Goal: Communication & Community: Ask a question

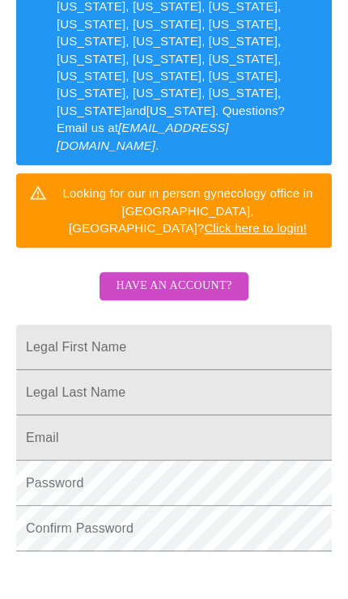
scroll to position [400, 0]
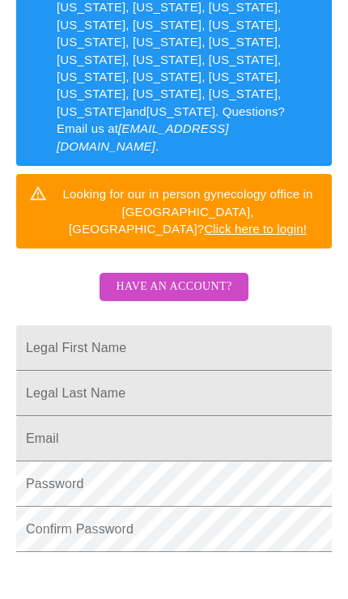
click at [210, 277] on span "Have an account?" at bounding box center [174, 287] width 116 height 20
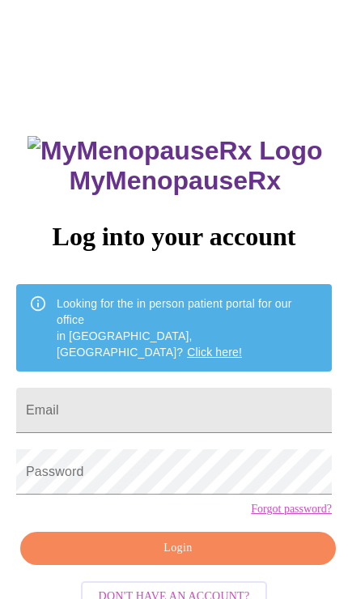
click at [198, 387] on input "Email" at bounding box center [173, 409] width 315 height 45
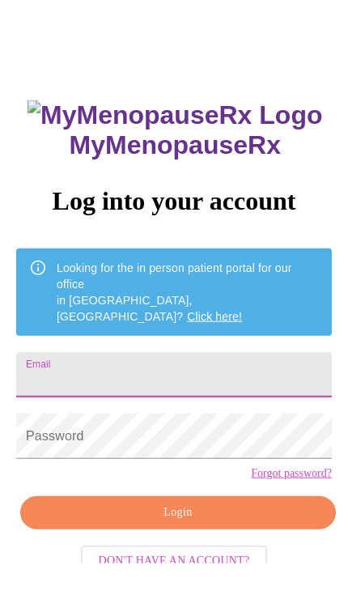
type input "lessann2754@gmail.com"
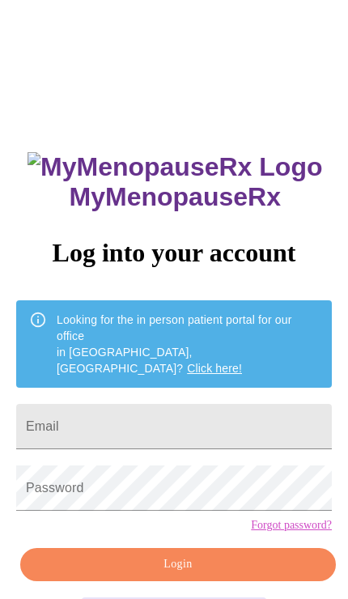
scroll to position [27, 0]
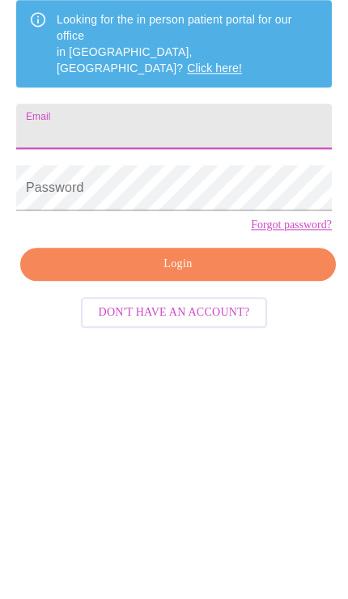
type input "lessann2754@gmail.com"
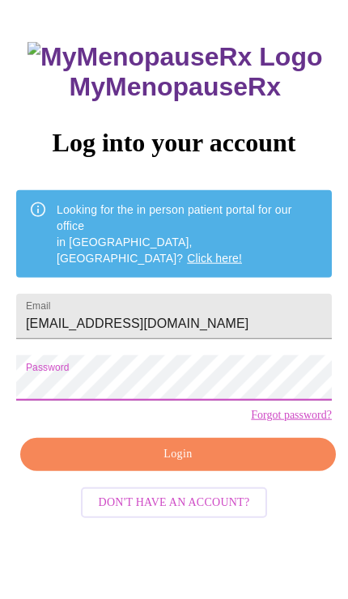
scroll to position [110, 0]
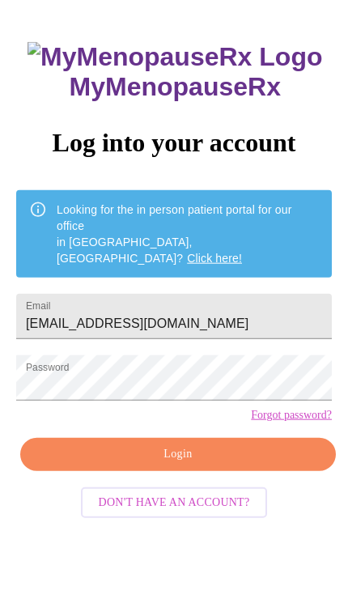
click at [237, 463] on span "Login" at bounding box center [178, 454] width 278 height 20
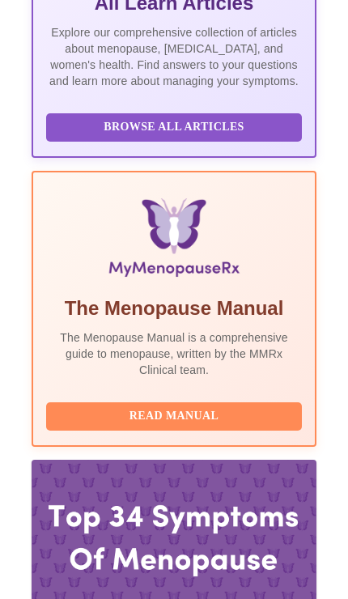
scroll to position [488, 0]
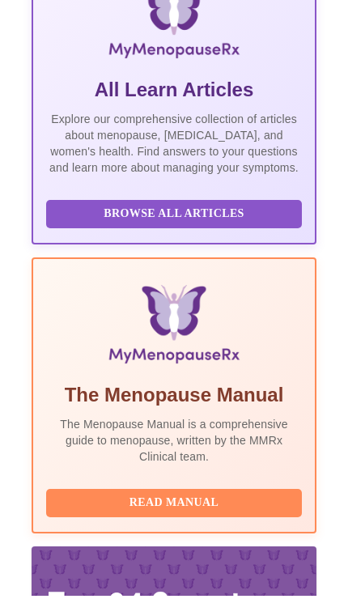
scroll to position [394, 0]
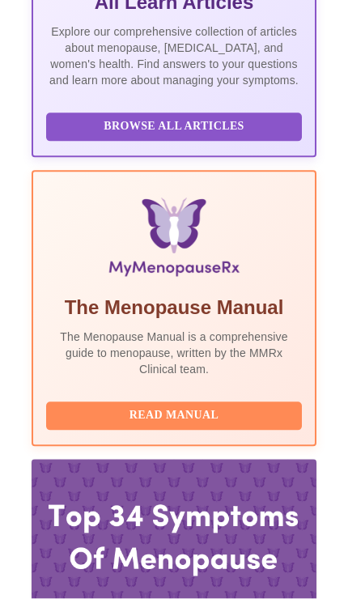
scroll to position [488, 0]
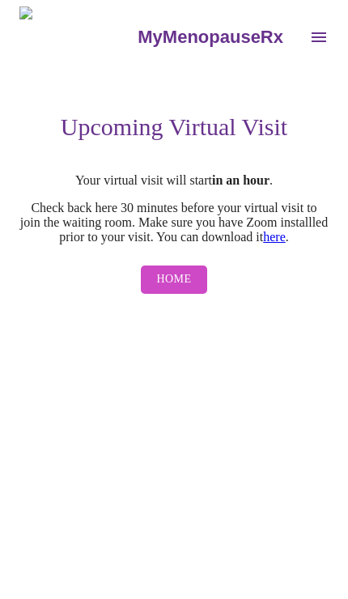
click at [189, 290] on span "Home" at bounding box center [174, 279] width 35 height 20
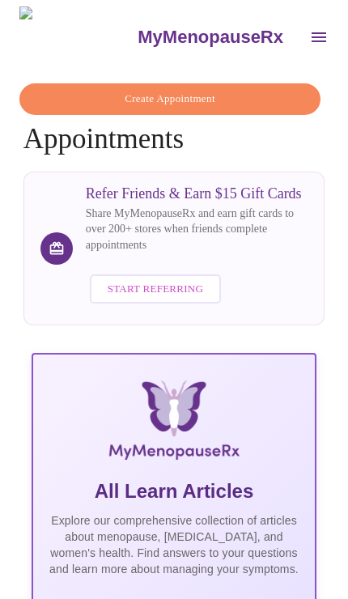
click at [311, 32] on icon "open drawer" at bounding box center [318, 37] width 15 height 10
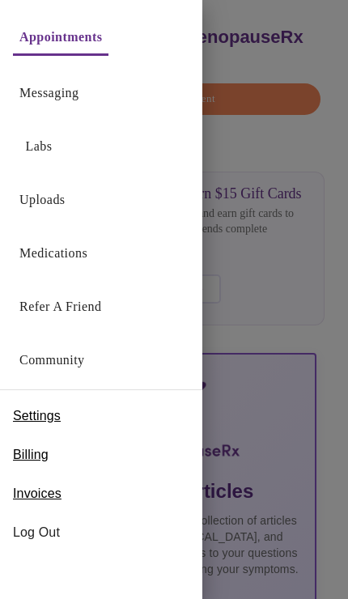
click at [40, 454] on span "Billing" at bounding box center [31, 454] width 36 height 19
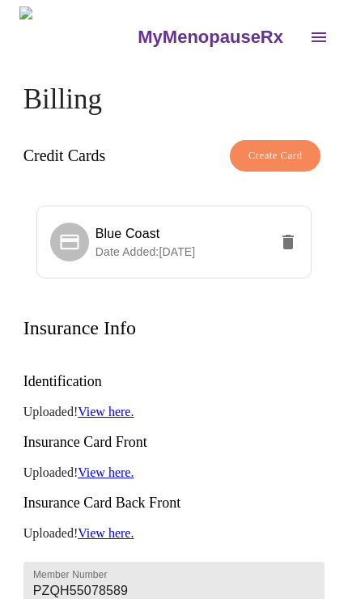
click at [298, 232] on icon "delete" at bounding box center [287, 241] width 19 height 19
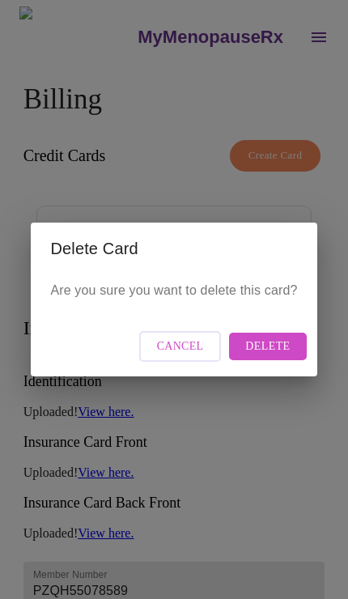
click at [274, 339] on span "Delete" at bounding box center [267, 346] width 44 height 20
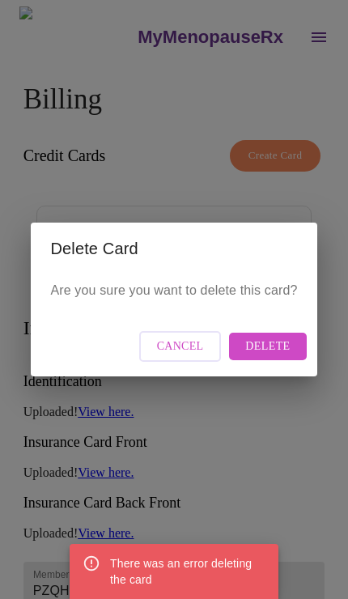
click at [271, 342] on span "Delete" at bounding box center [267, 346] width 44 height 20
click at [191, 340] on span "Cancel" at bounding box center [180, 346] width 47 height 20
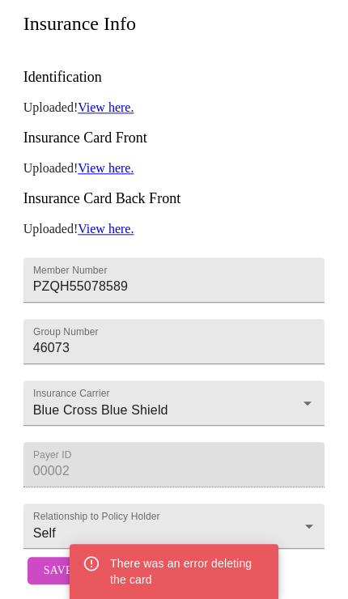
scroll to position [329, 0]
click at [46, 561] on span "Save" at bounding box center [58, 571] width 29 height 20
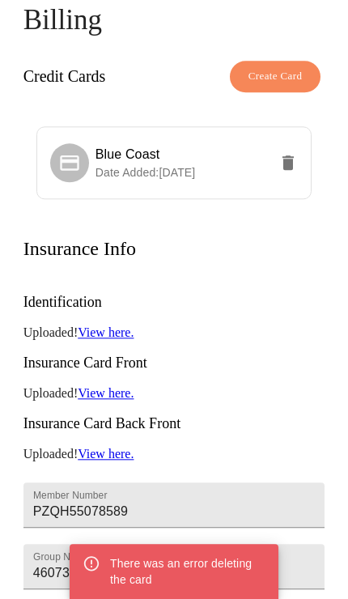
scroll to position [0, 0]
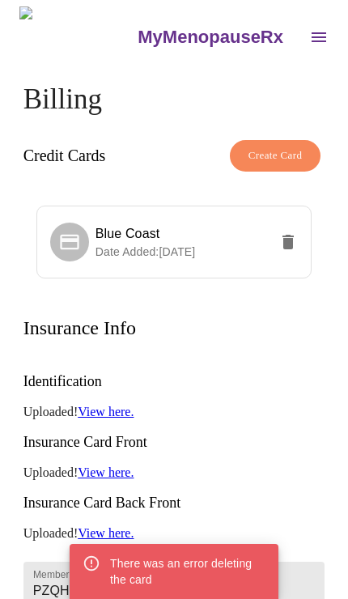
click at [299, 34] on button "open drawer" at bounding box center [318, 37] width 39 height 39
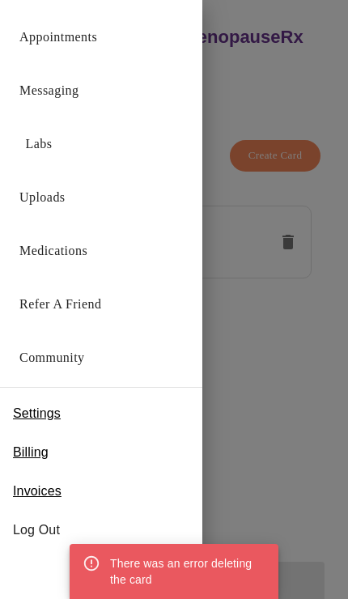
click at [72, 88] on link "Messaging" at bounding box center [48, 90] width 59 height 23
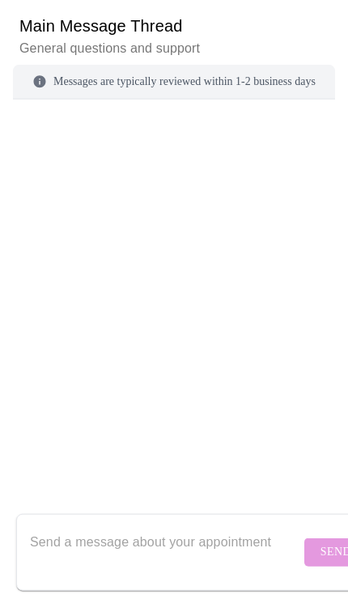
scroll to position [234, 0]
click at [133, 544] on textarea "Send a message about your appointment" at bounding box center [165, 552] width 270 height 52
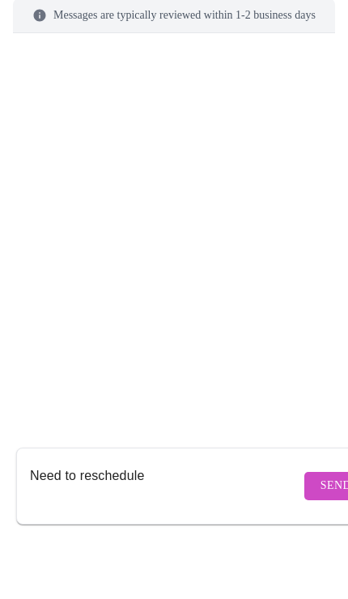
type textarea "Need to reschedule"
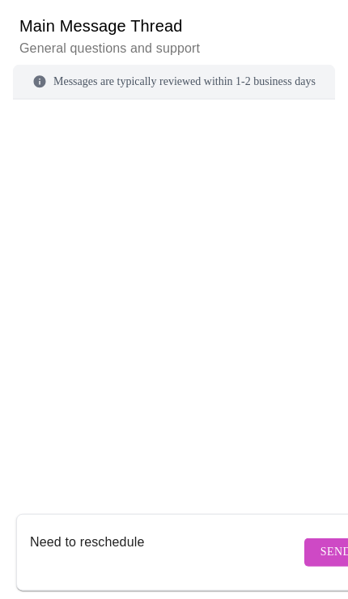
click at [320, 542] on span "Send" at bounding box center [335, 552] width 31 height 20
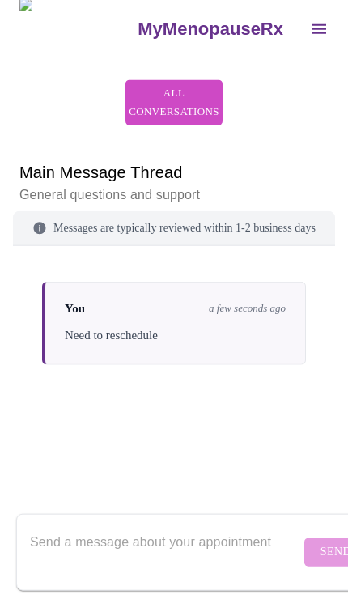
scroll to position [0, 0]
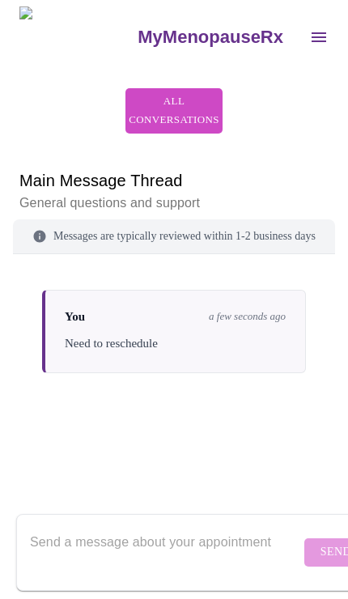
click at [311, 32] on icon "open drawer" at bounding box center [318, 37] width 15 height 10
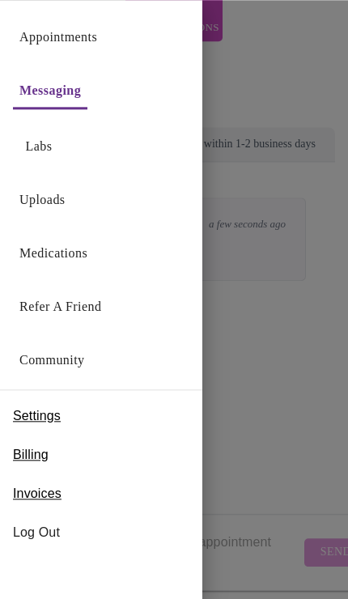
scroll to position [92, 0]
click at [42, 498] on span "Invoices" at bounding box center [37, 493] width 49 height 19
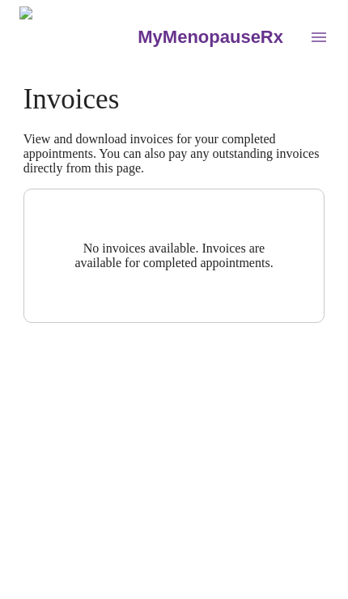
click at [309, 39] on icon "open drawer" at bounding box center [318, 37] width 19 height 19
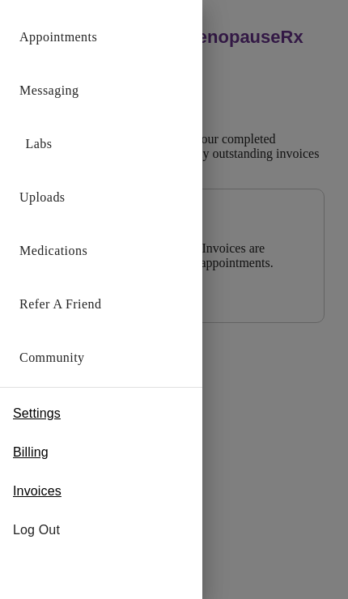
click at [44, 413] on span "Settings" at bounding box center [37, 413] width 48 height 19
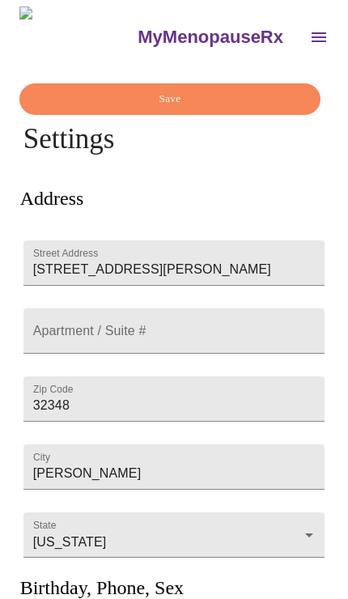
click at [309, 28] on icon "open drawer" at bounding box center [318, 37] width 19 height 19
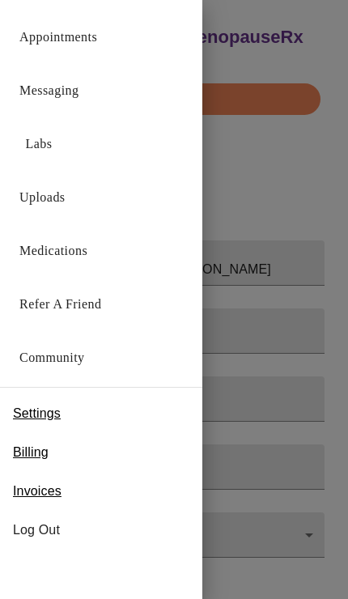
click at [97, 40] on link "Appointments" at bounding box center [58, 37] width 78 height 23
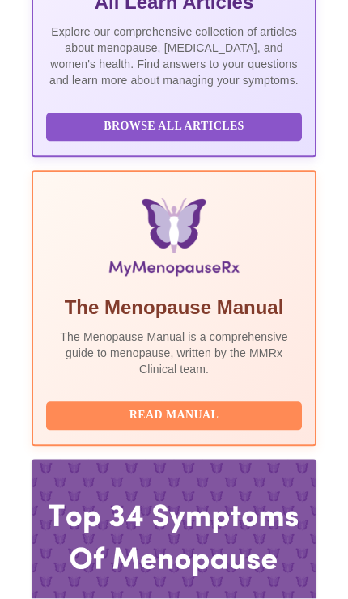
scroll to position [488, 0]
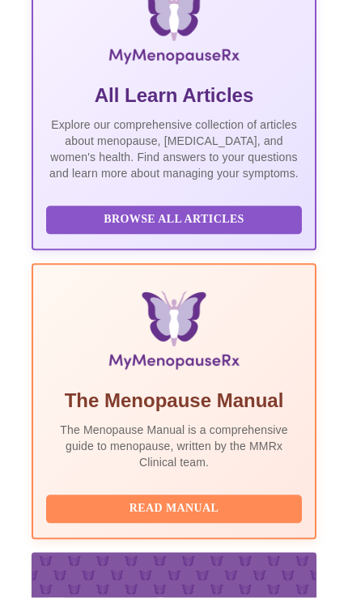
scroll to position [394, 0]
